Goal: Task Accomplishment & Management: Complete application form

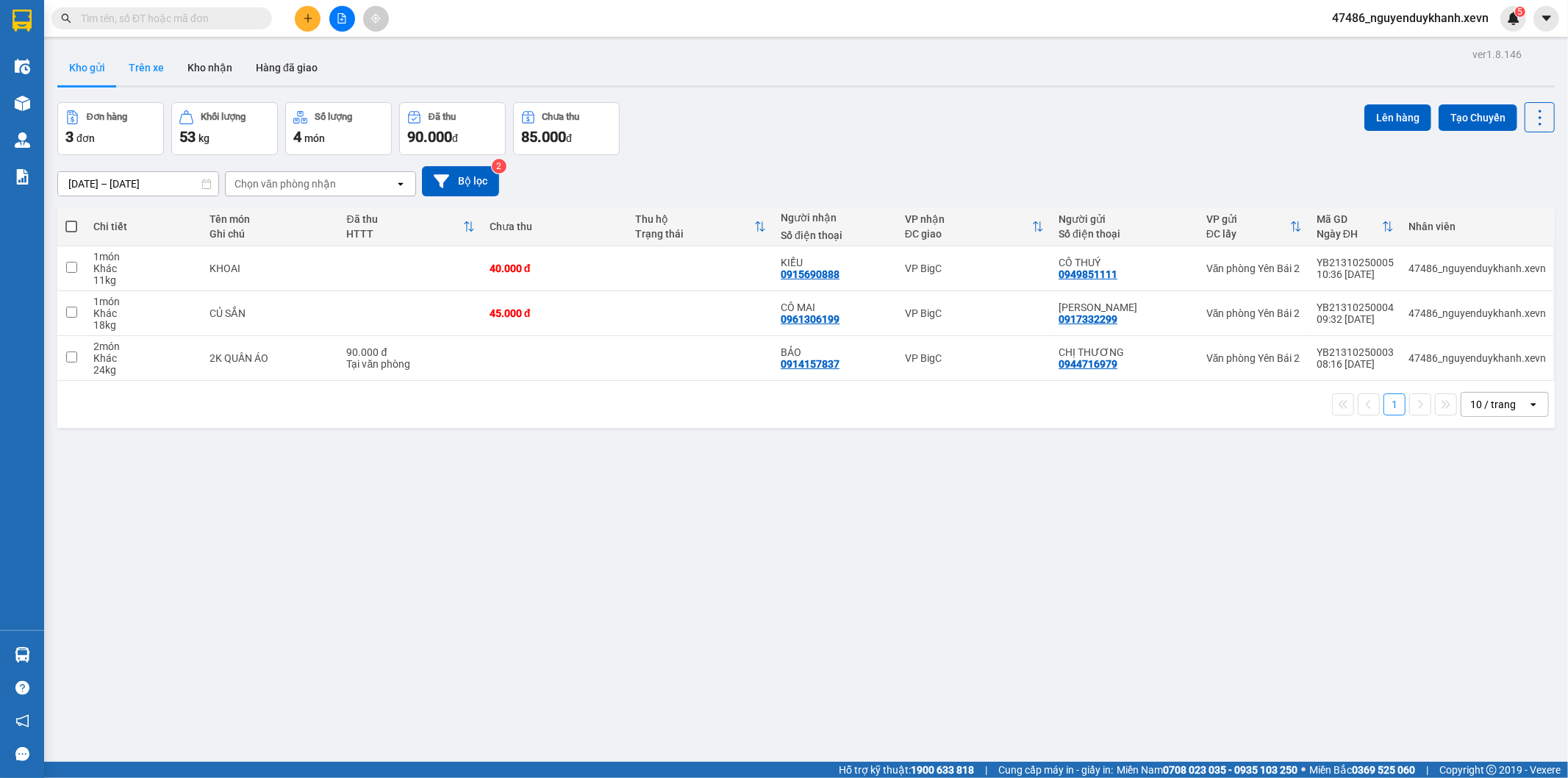
click at [138, 75] on button "Trên xe" at bounding box center [146, 67] width 59 height 35
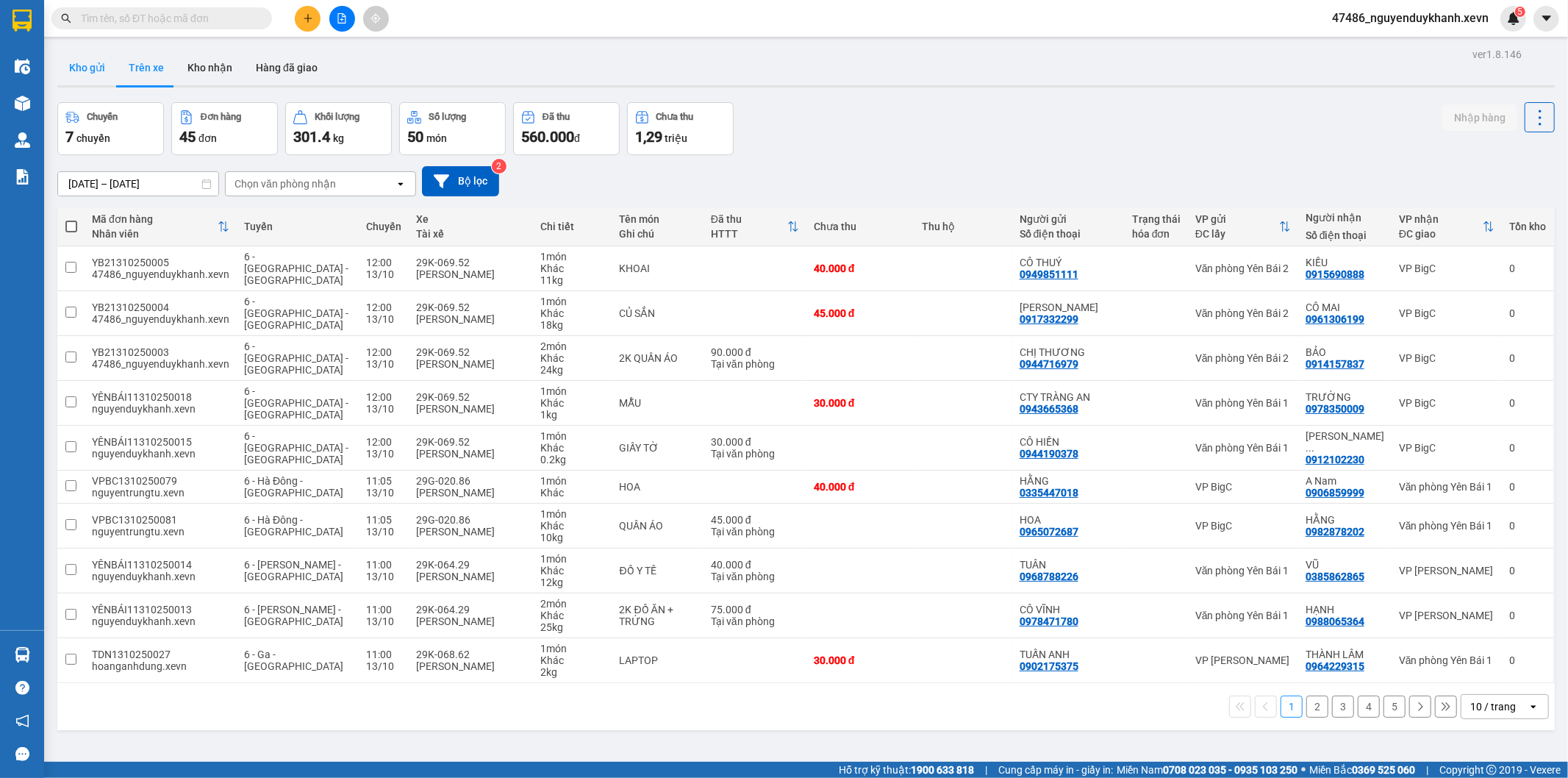
click at [88, 78] on button "Kho gửi" at bounding box center [87, 67] width 59 height 35
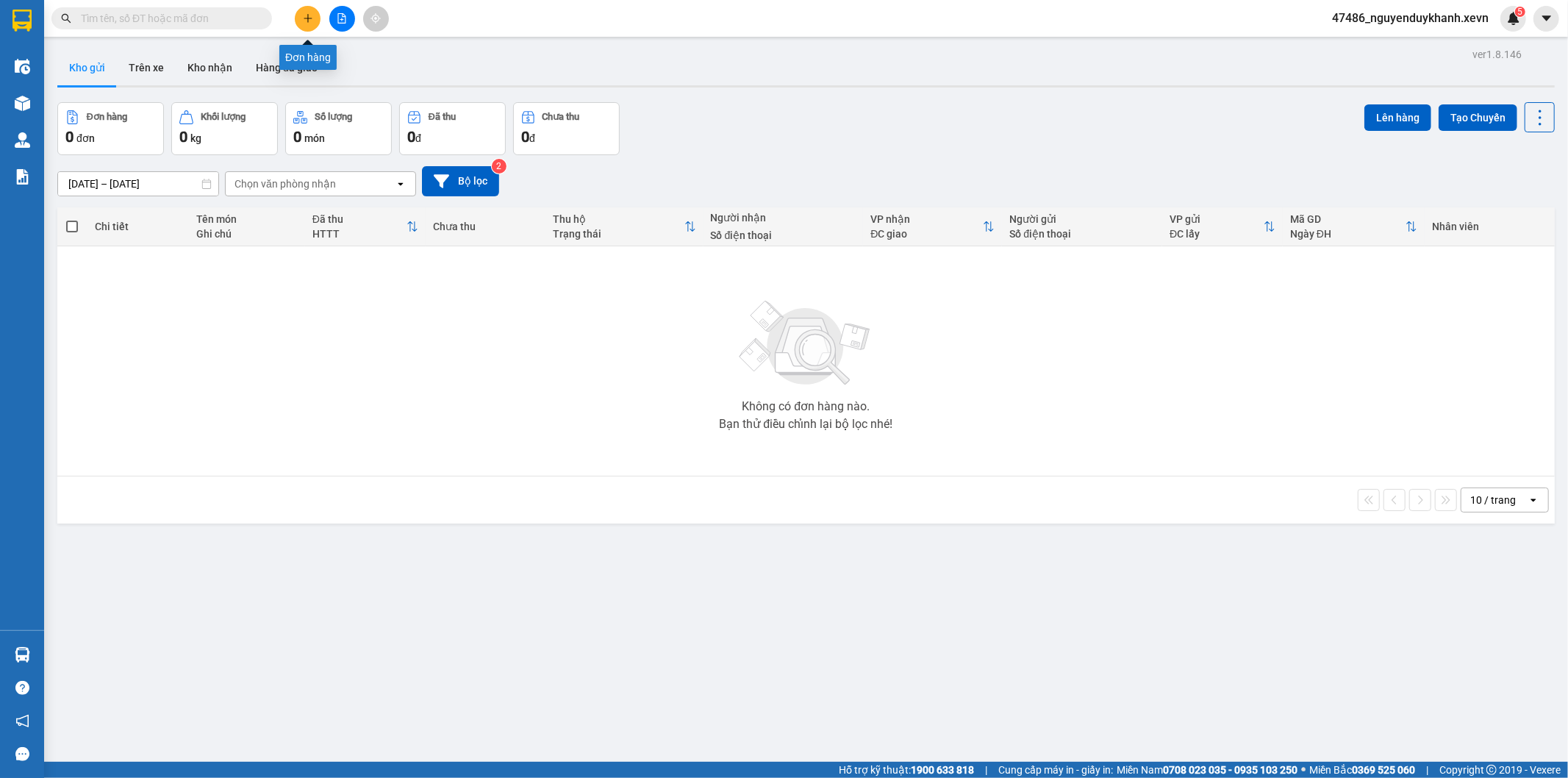
click at [305, 10] on button at bounding box center [307, 18] width 26 height 26
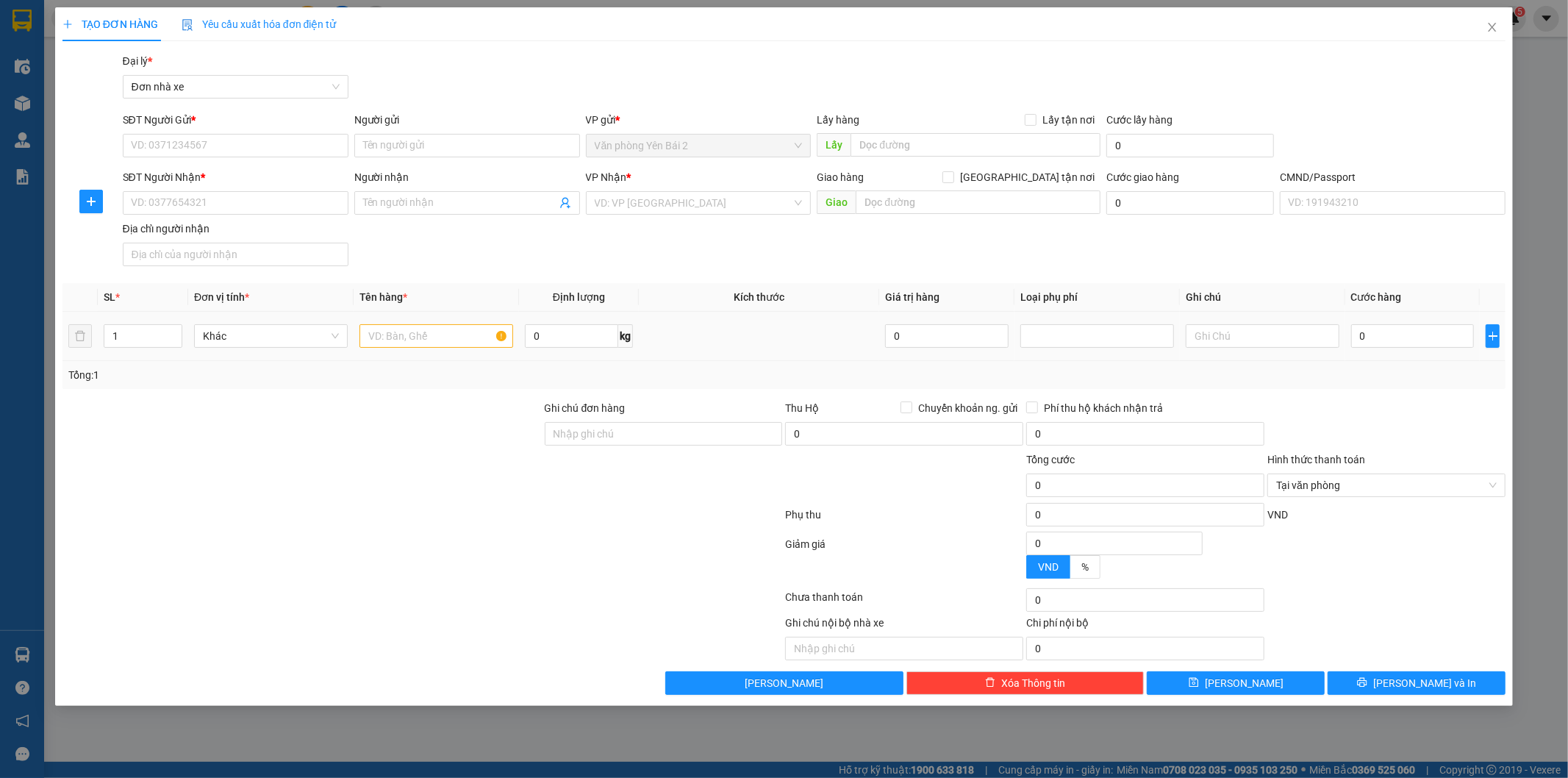
click at [1392, 312] on td "0" at bounding box center [1412, 336] width 136 height 49
click at [1397, 334] on input "0" at bounding box center [1412, 335] width 124 height 23
type input "3"
type input "35"
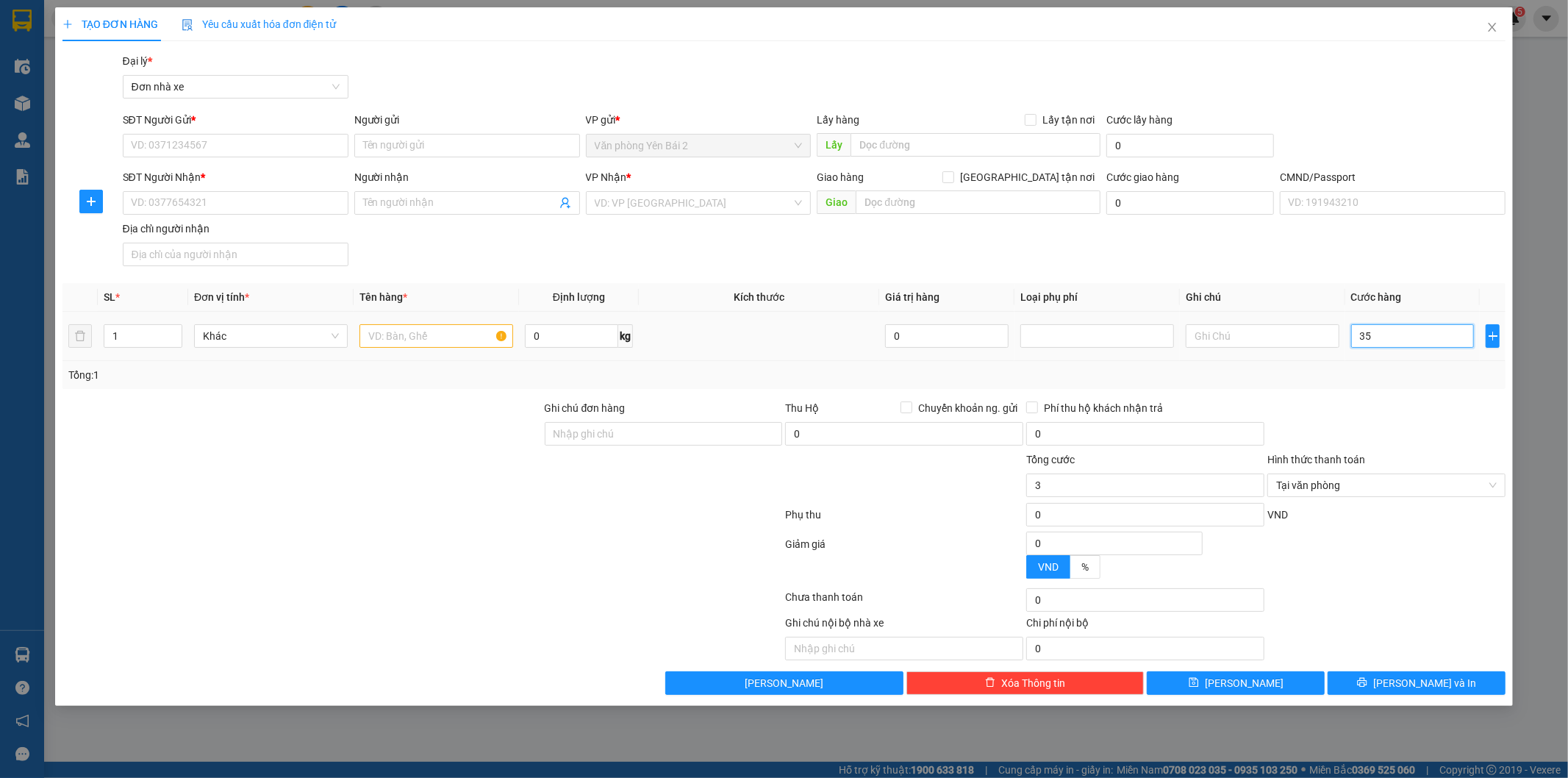
type input "35"
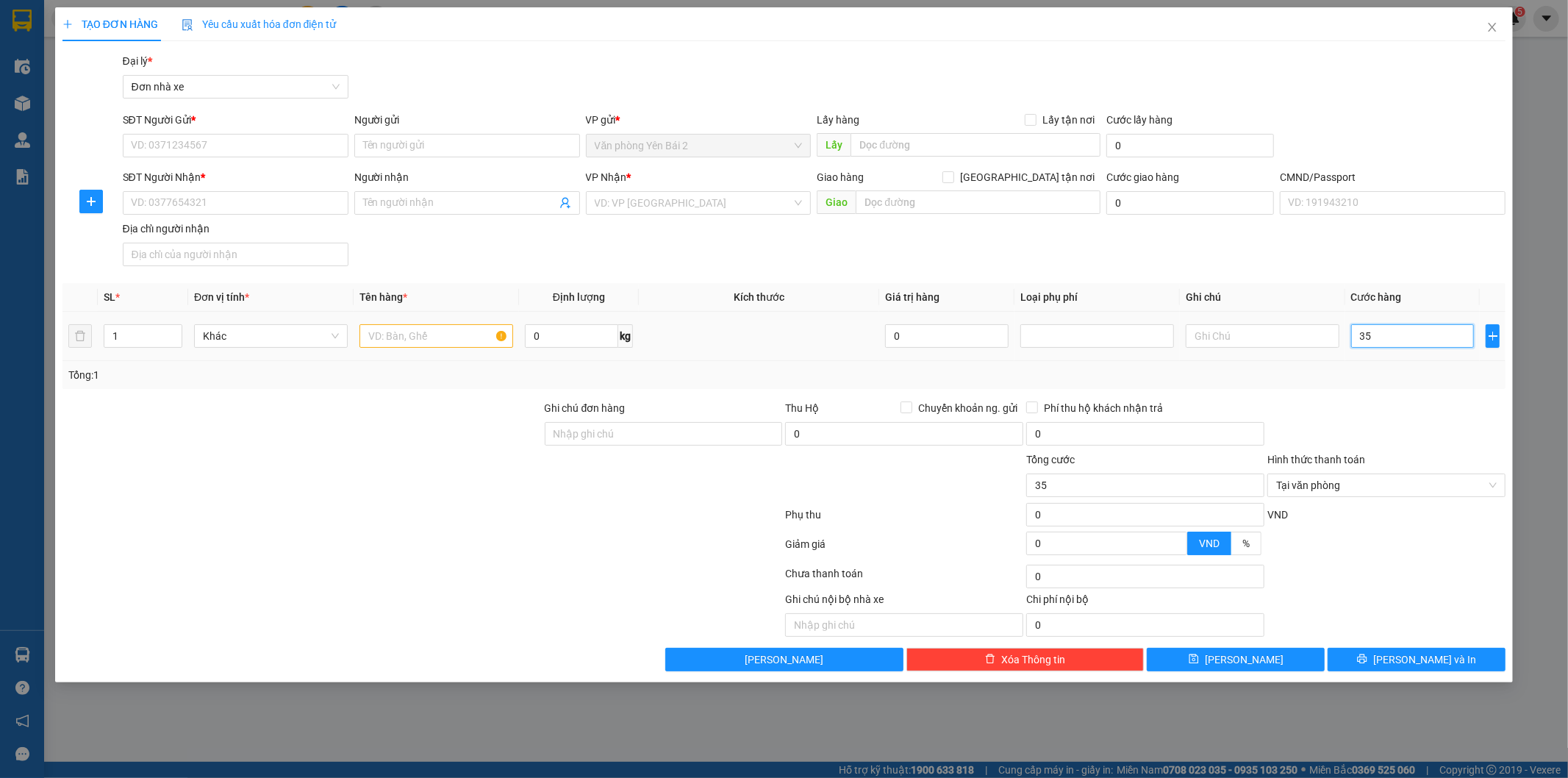
type input "350"
type input "3.500"
type input "35.000"
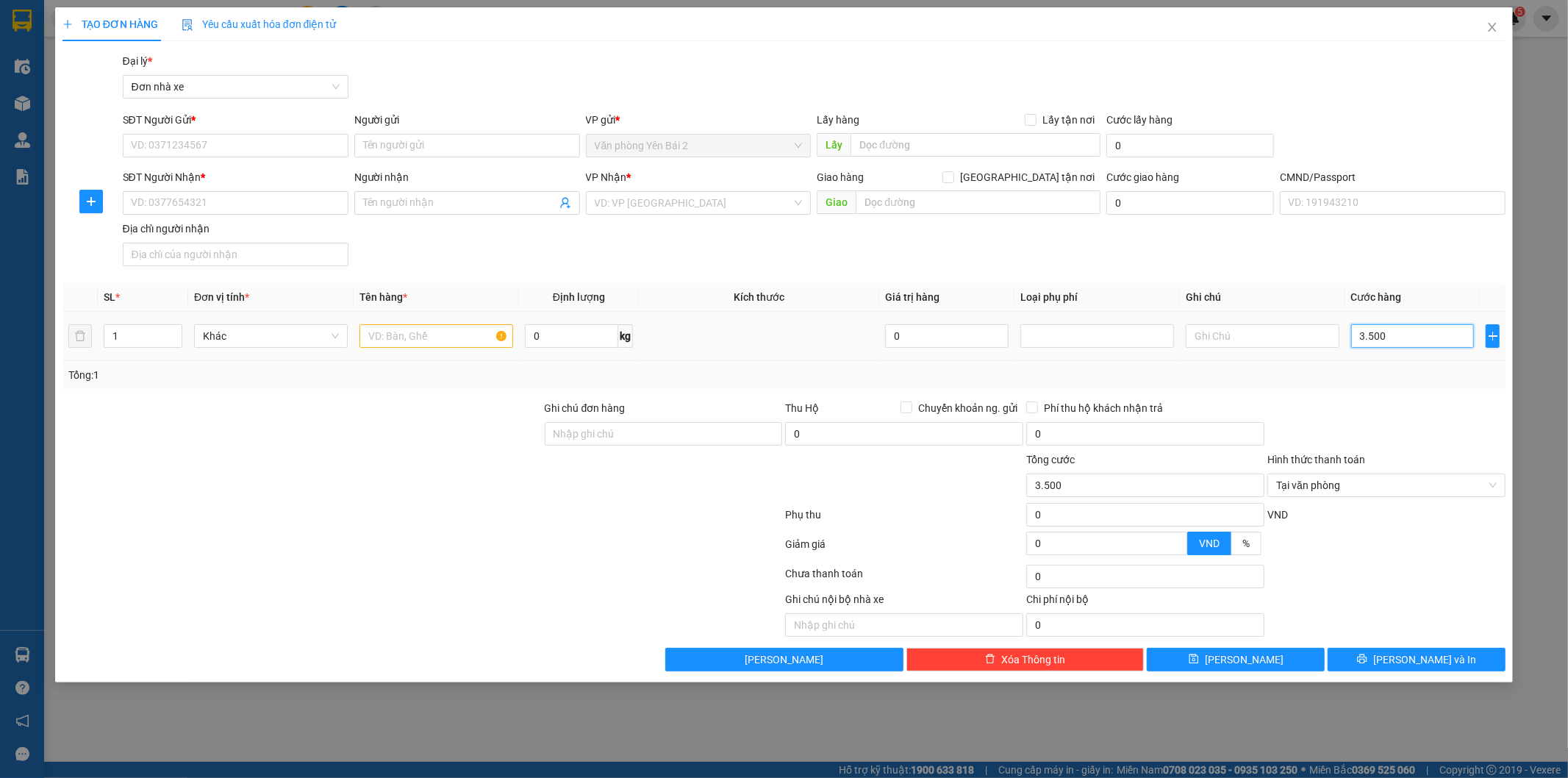
type input "35.000"
click at [205, 144] on input "SĐT Người Gửi *" at bounding box center [235, 145] width 225 height 23
type input "0989600909"
click at [224, 177] on div "0989600909 - [GEOGRAPHIC_DATA]" at bounding box center [235, 175] width 208 height 16
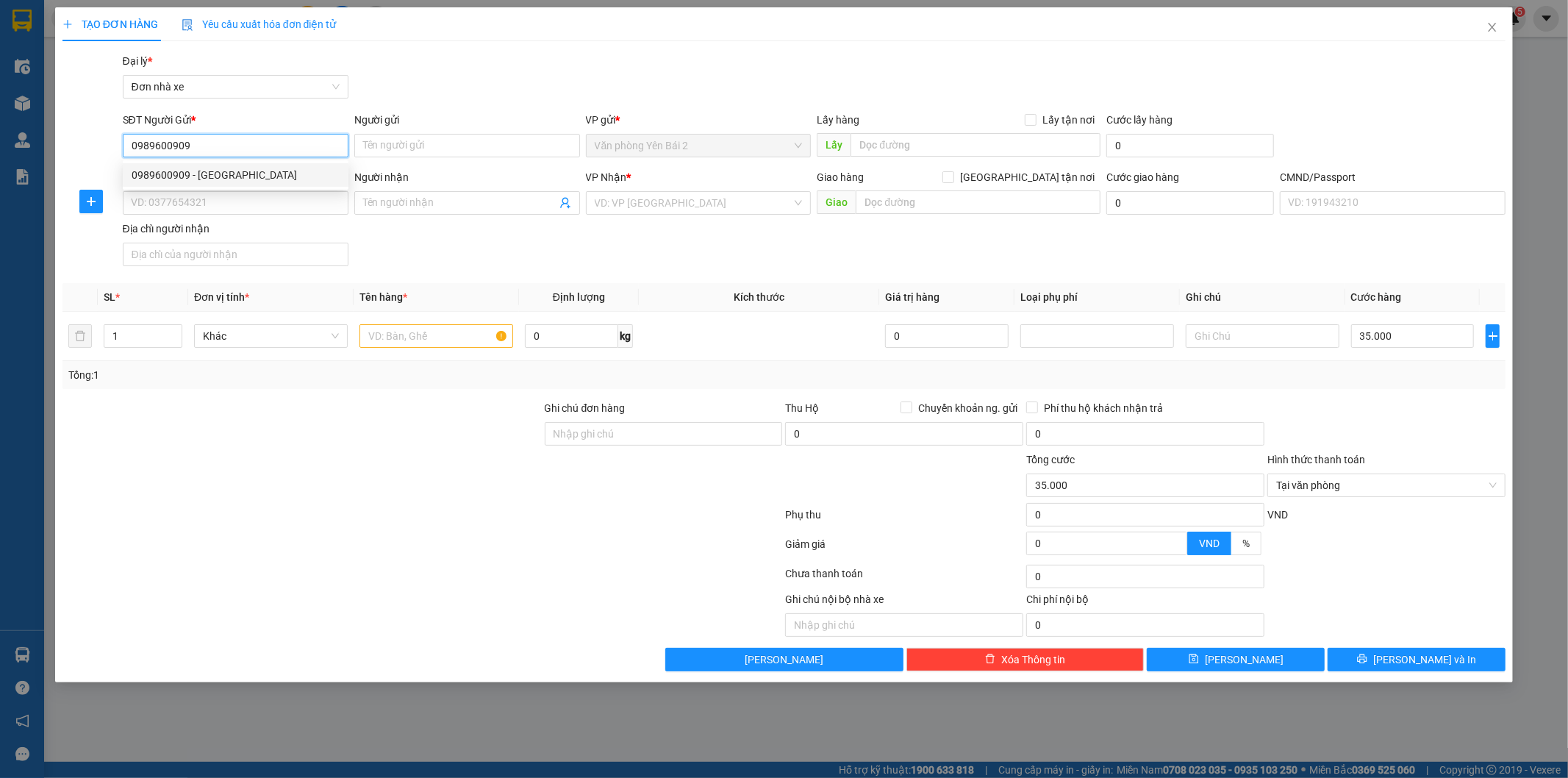
type input "[PERSON_NAME]"
type input "0973723261"
type input "[PERSON_NAME]"
type input "1"
type input "0989600909"
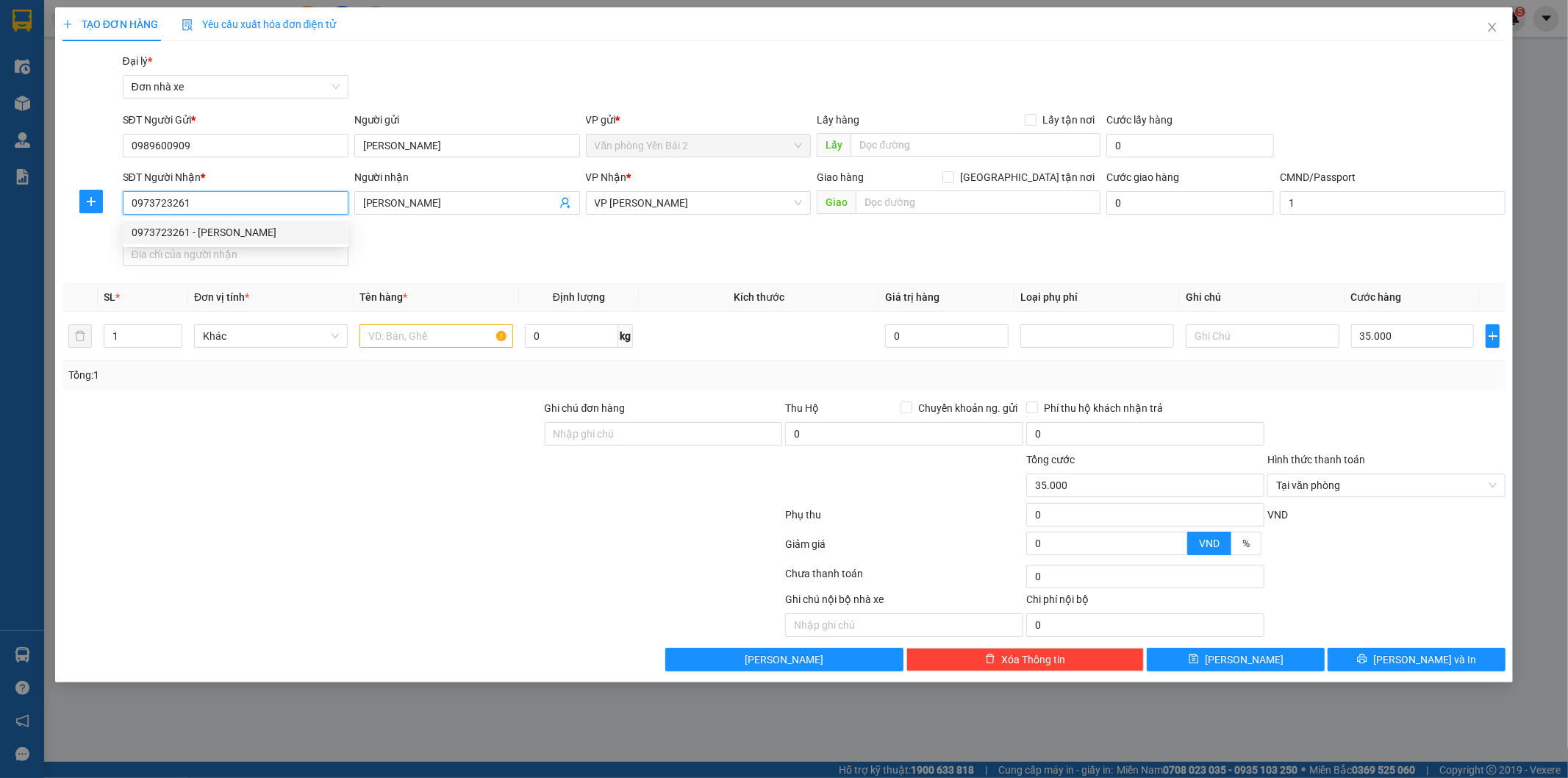
drag, startPoint x: 253, startPoint y: 208, endPoint x: 114, endPoint y: 206, distance: 139.0
click at [114, 206] on div "SĐT Người Nhận * 0973723261 Người nhận NGỌC HÀ VP Nhận * VP [PERSON_NAME] hàng …" at bounding box center [784, 221] width 1446 height 103
click at [432, 201] on input "[PERSON_NAME]" at bounding box center [460, 203] width 193 height 16
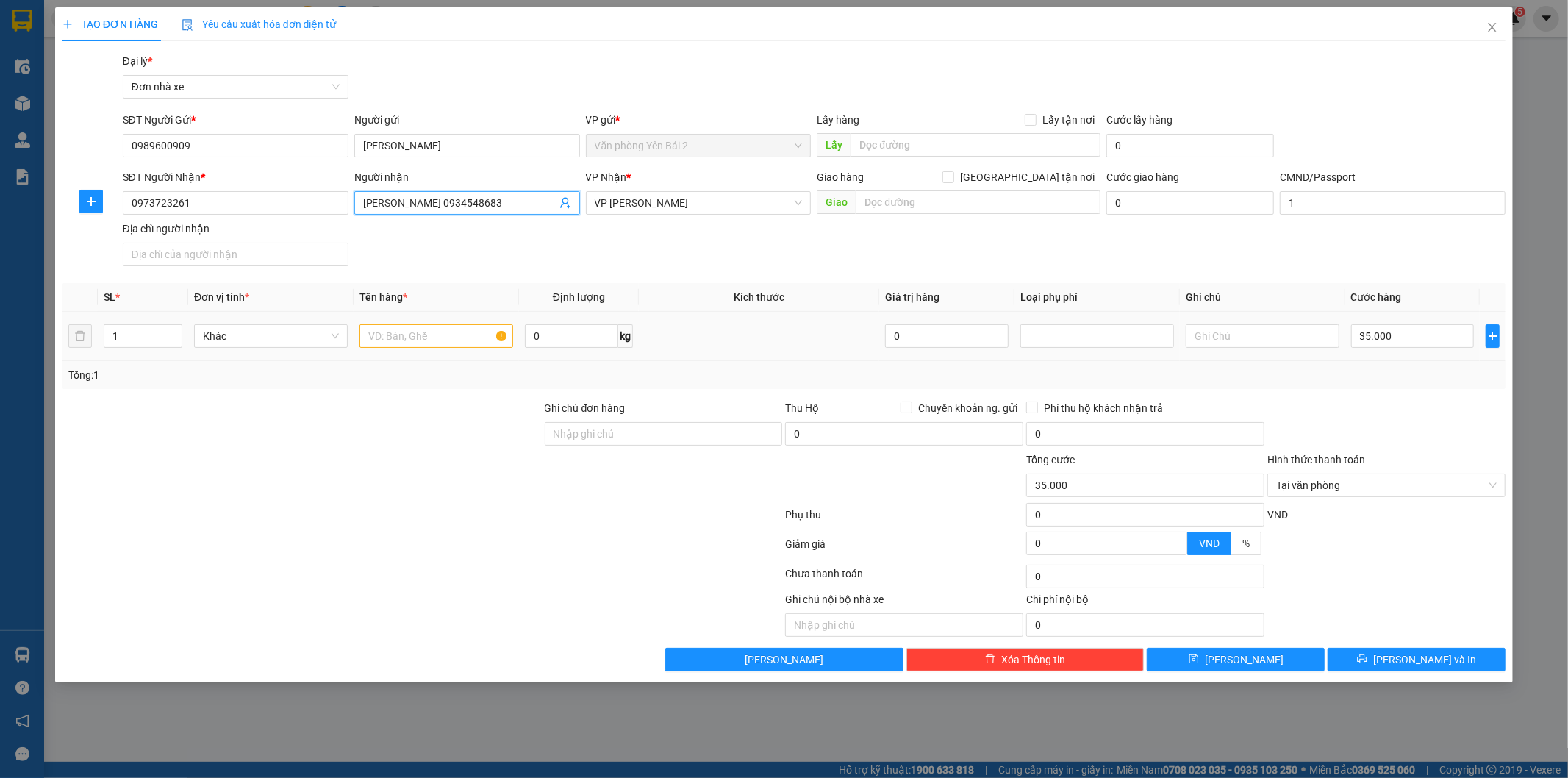
type input "[PERSON_NAME] 0934548683"
click at [419, 339] on input "text" at bounding box center [436, 335] width 154 height 23
type input "TRỨNG"
click at [572, 333] on input "0" at bounding box center [571, 335] width 93 height 23
type input "9"
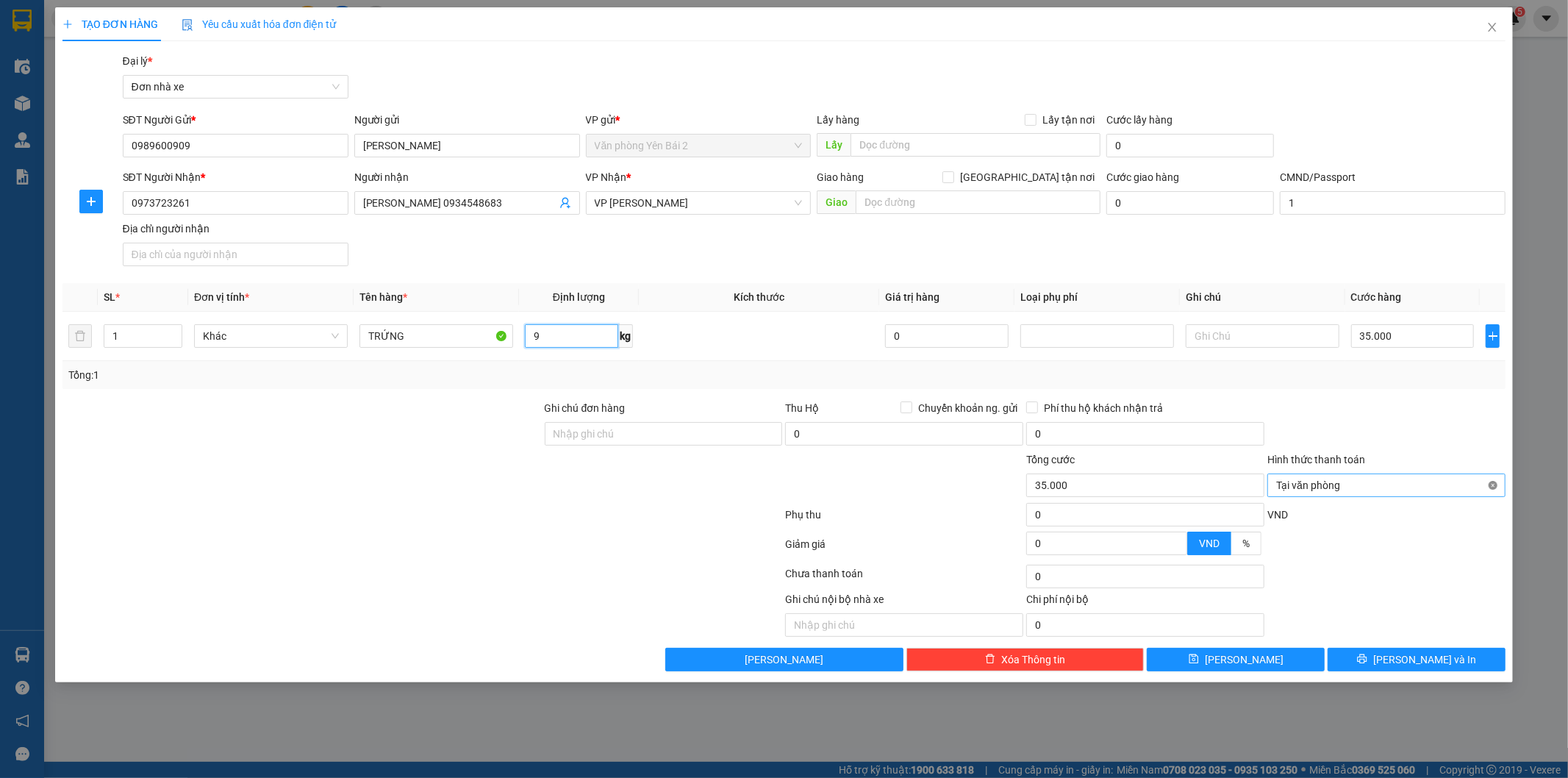
type input "35.000"
type input "9"
click at [1428, 659] on span "[PERSON_NAME] và In" at bounding box center [1424, 659] width 103 height 16
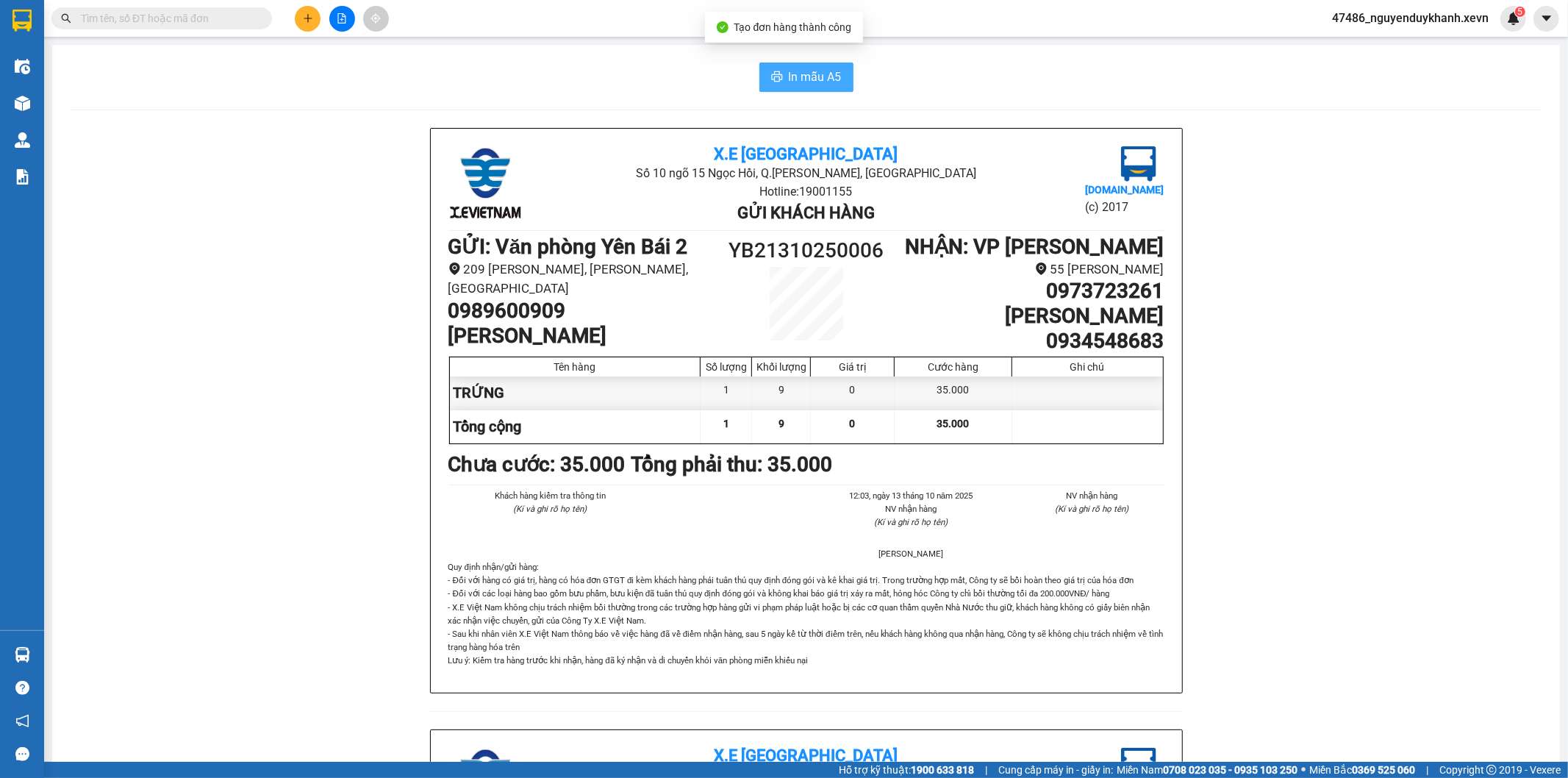
click at [808, 72] on span "In mẫu A5" at bounding box center [815, 76] width 53 height 18
